Goal: Task Accomplishment & Management: Complete application form

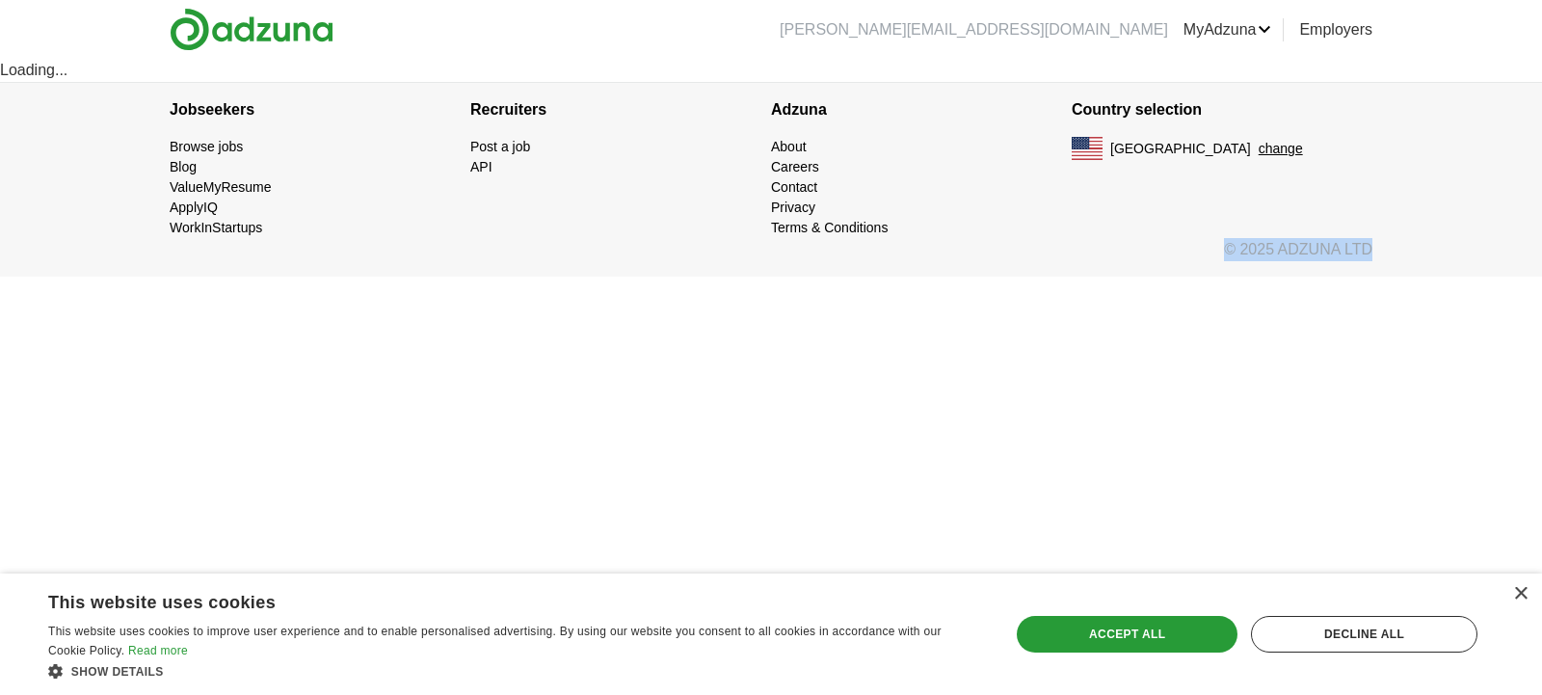
drag, startPoint x: 1536, startPoint y: 213, endPoint x: 1541, endPoint y: 315, distance: 102.3
click at [1541, 277] on html "[PERSON_NAME][EMAIL_ADDRESS][DOMAIN_NAME] [GEOGRAPHIC_DATA] Alerts Favorites Re…" at bounding box center [771, 138] width 1542 height 277
click at [864, 277] on html "[PERSON_NAME][EMAIL_ADDRESS][DOMAIN_NAME] [GEOGRAPHIC_DATA] Alerts Favorites Re…" at bounding box center [771, 138] width 1542 height 277
click at [977, 129] on h4 "Adzuna" at bounding box center [921, 110] width 301 height 54
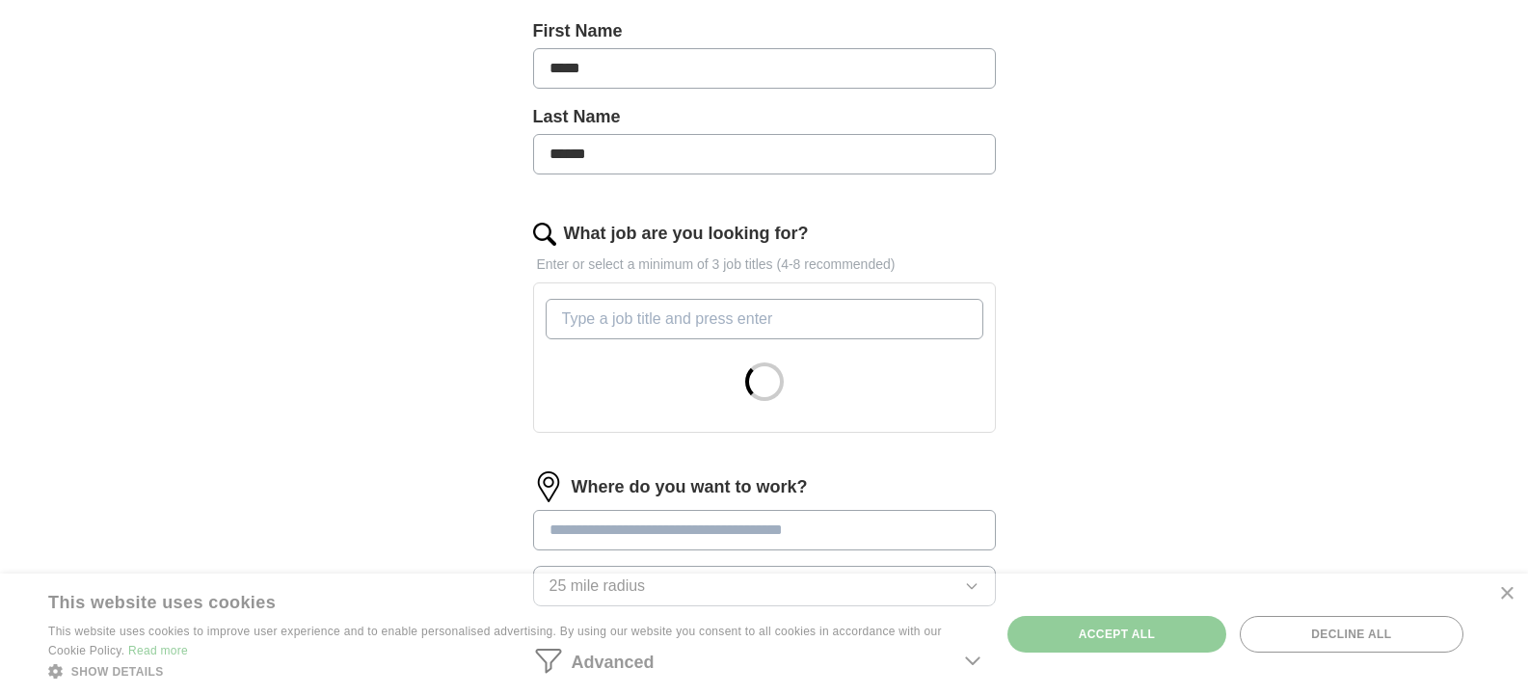
scroll to position [431, 0]
